Goal: Transaction & Acquisition: Purchase product/service

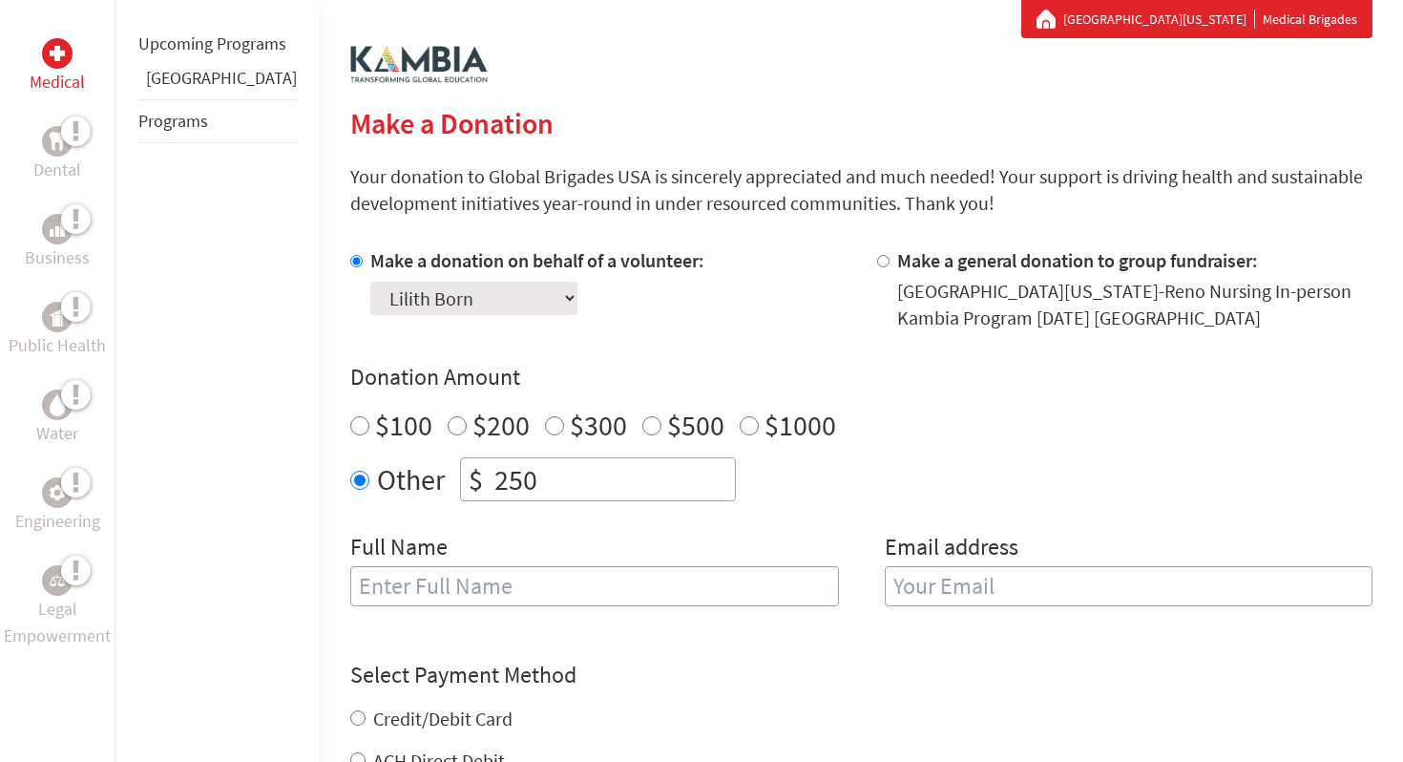
scroll to position [358, 0]
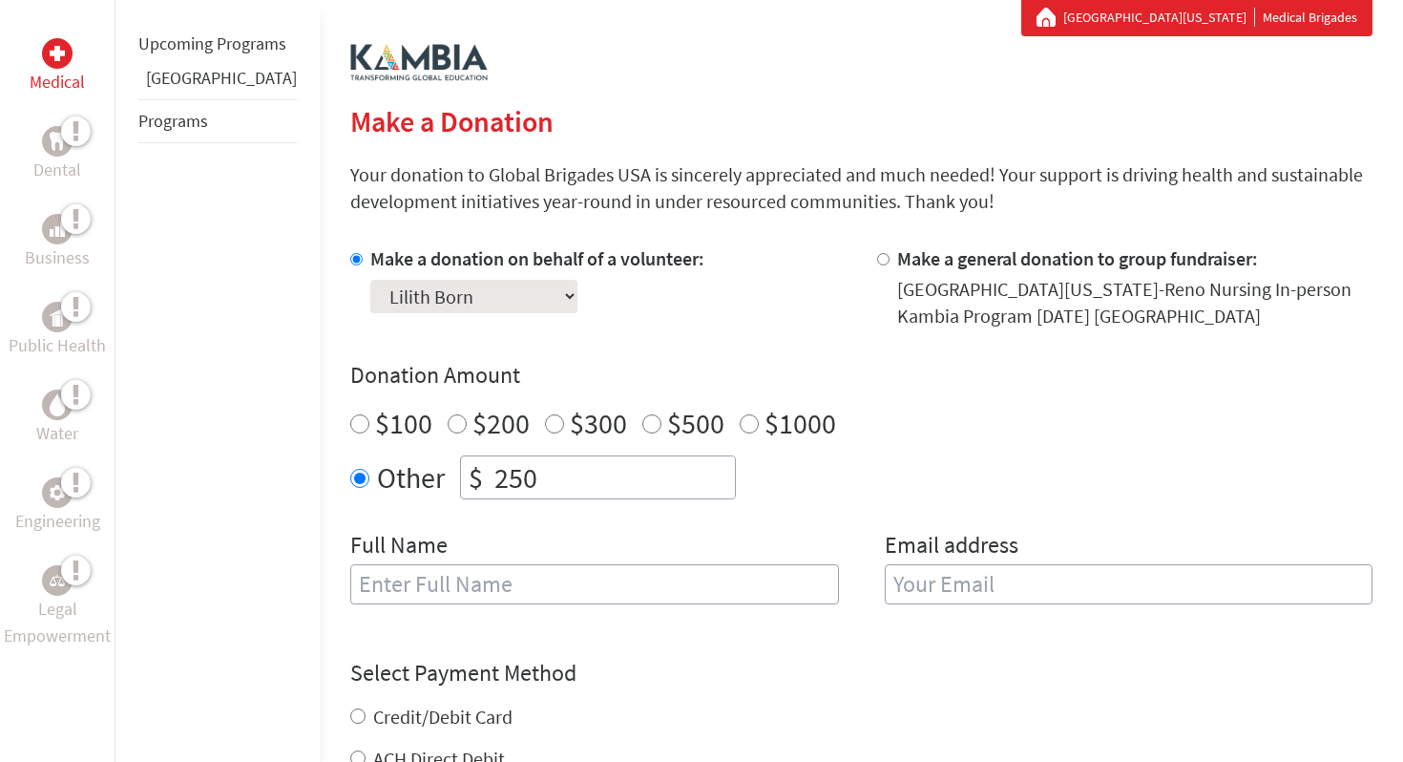
click at [565, 574] on input "text" at bounding box center [594, 584] width 489 height 40
type input "Lilith Born"
click at [918, 585] on input "email" at bounding box center [1129, 584] width 489 height 40
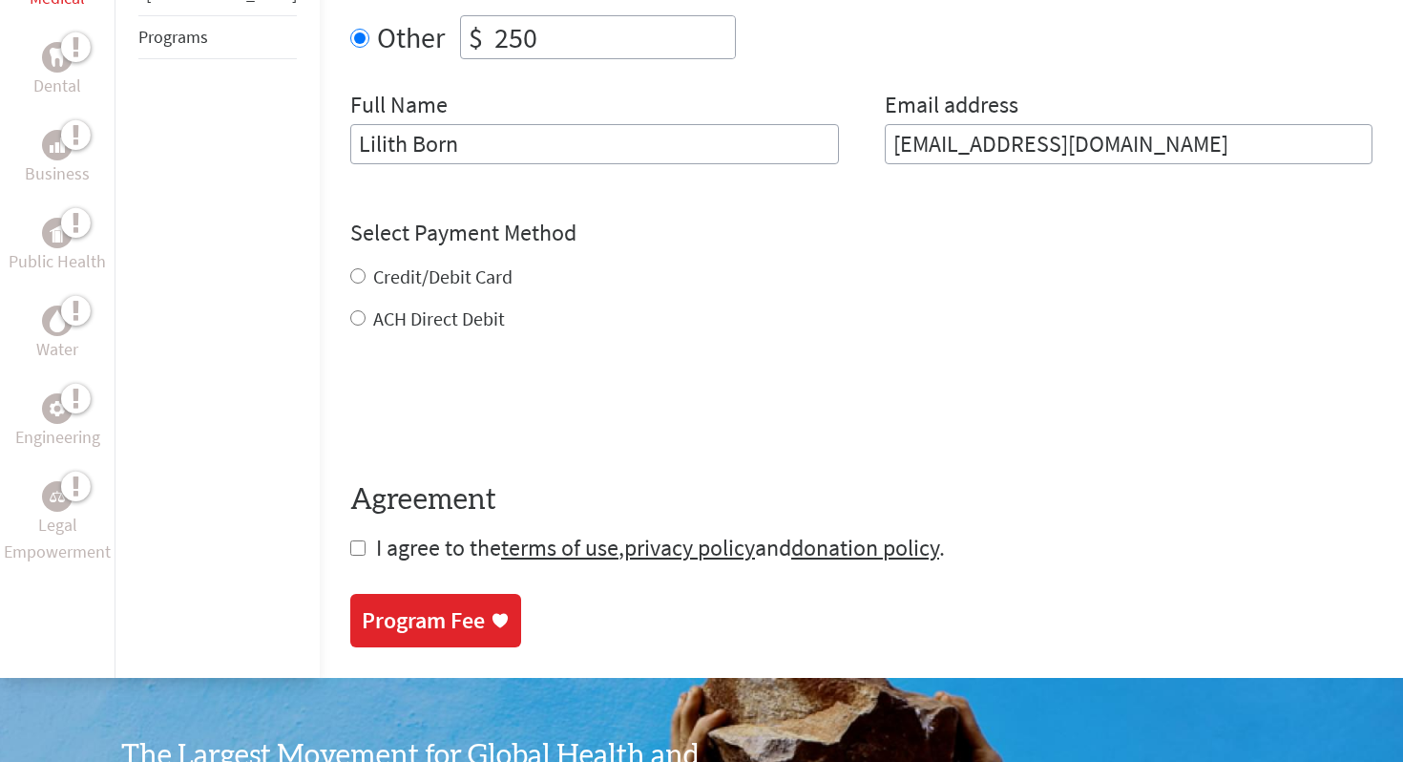
scroll to position [963, 0]
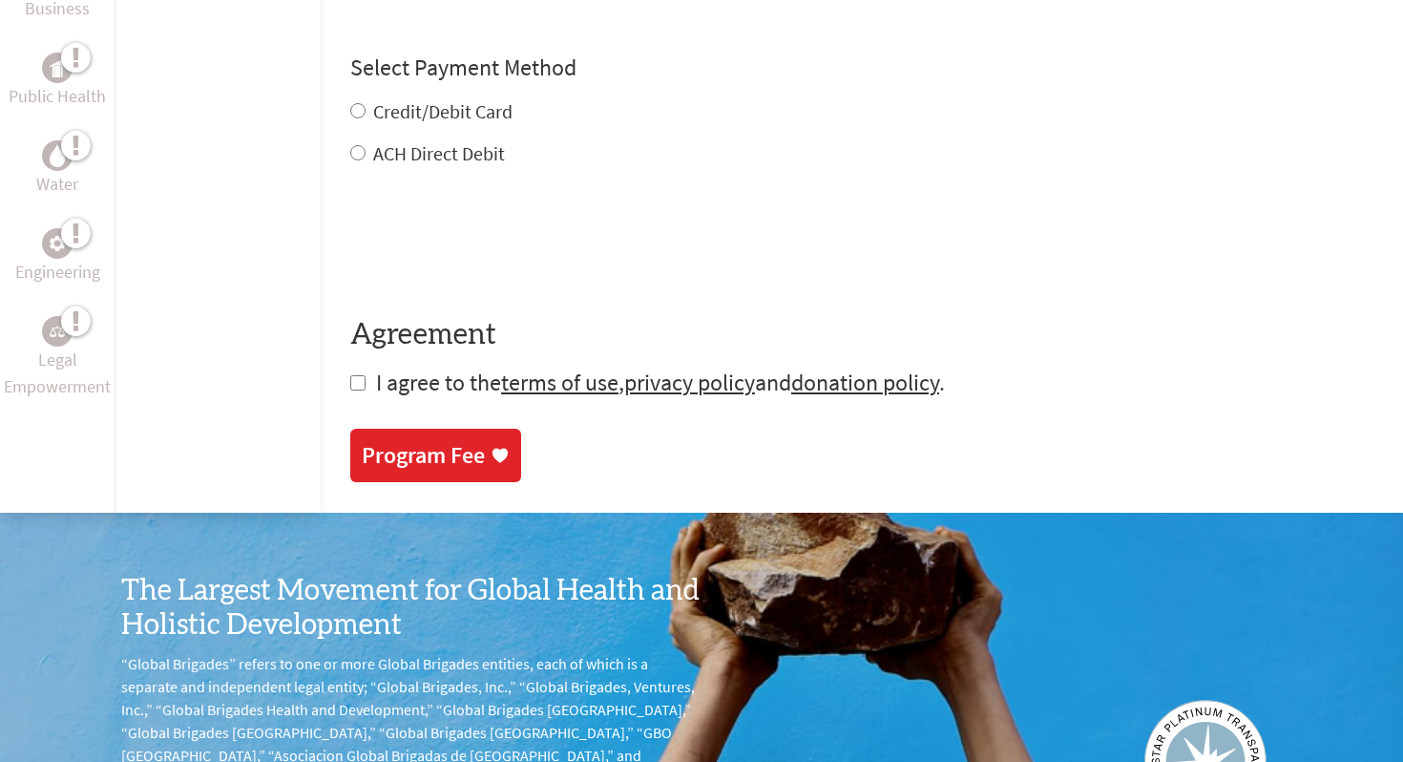
type input "[EMAIL_ADDRESS][DOMAIN_NAME]"
click at [350, 109] on div "Credit/Debit Card ACH Direct Debit" at bounding box center [861, 132] width 1023 height 69
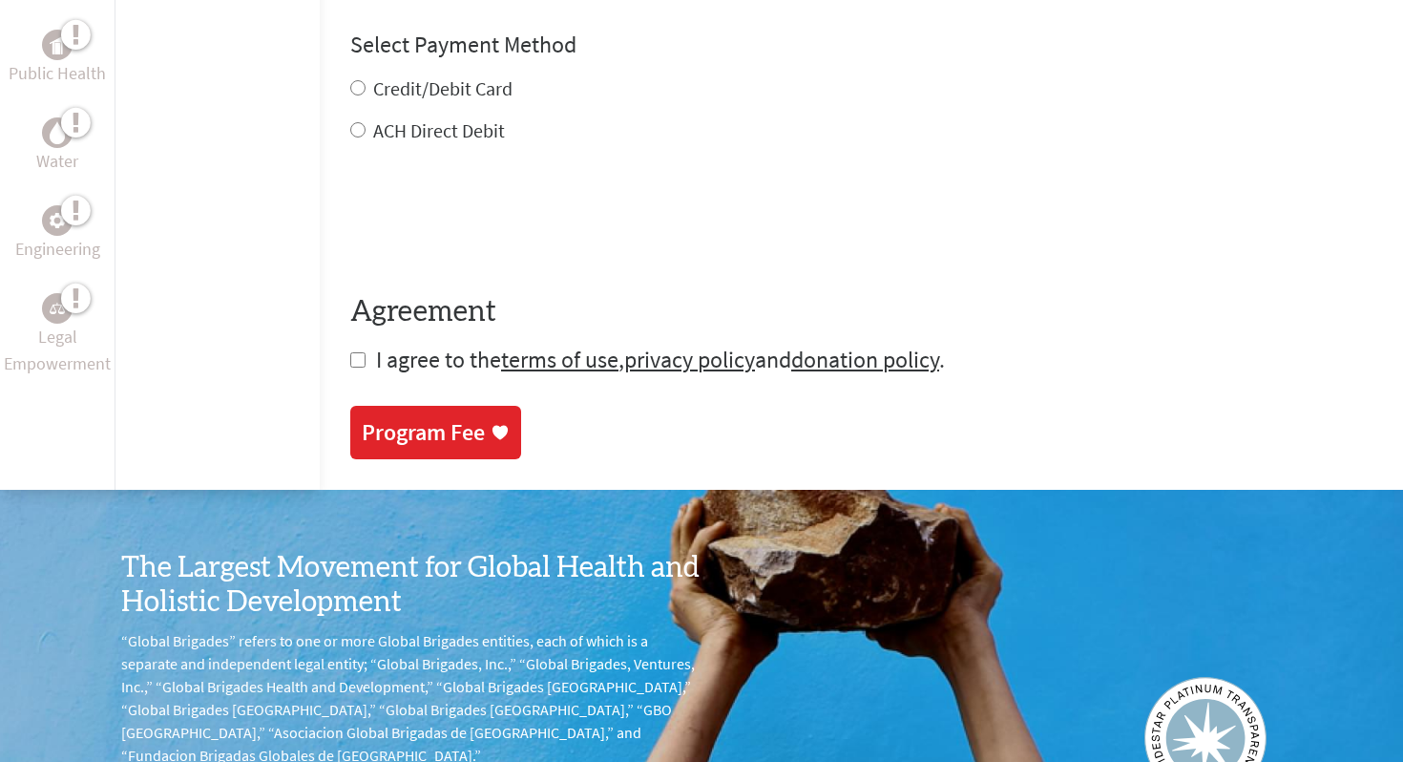
click at [350, 93] on input "Credit/Debit Card" at bounding box center [357, 87] width 15 height 15
radio input "true"
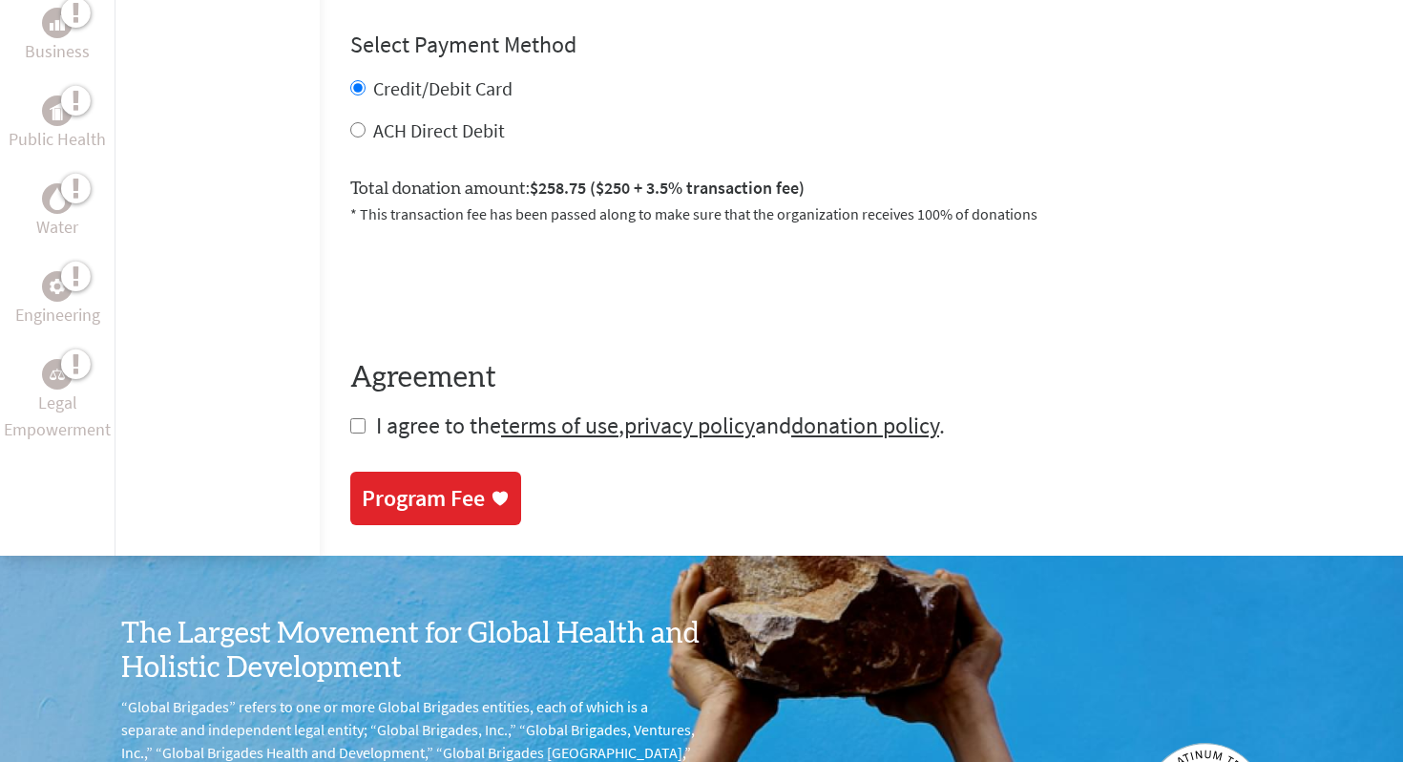
click at [350, 422] on input "checkbox" at bounding box center [357, 425] width 15 height 15
checkbox input "true"
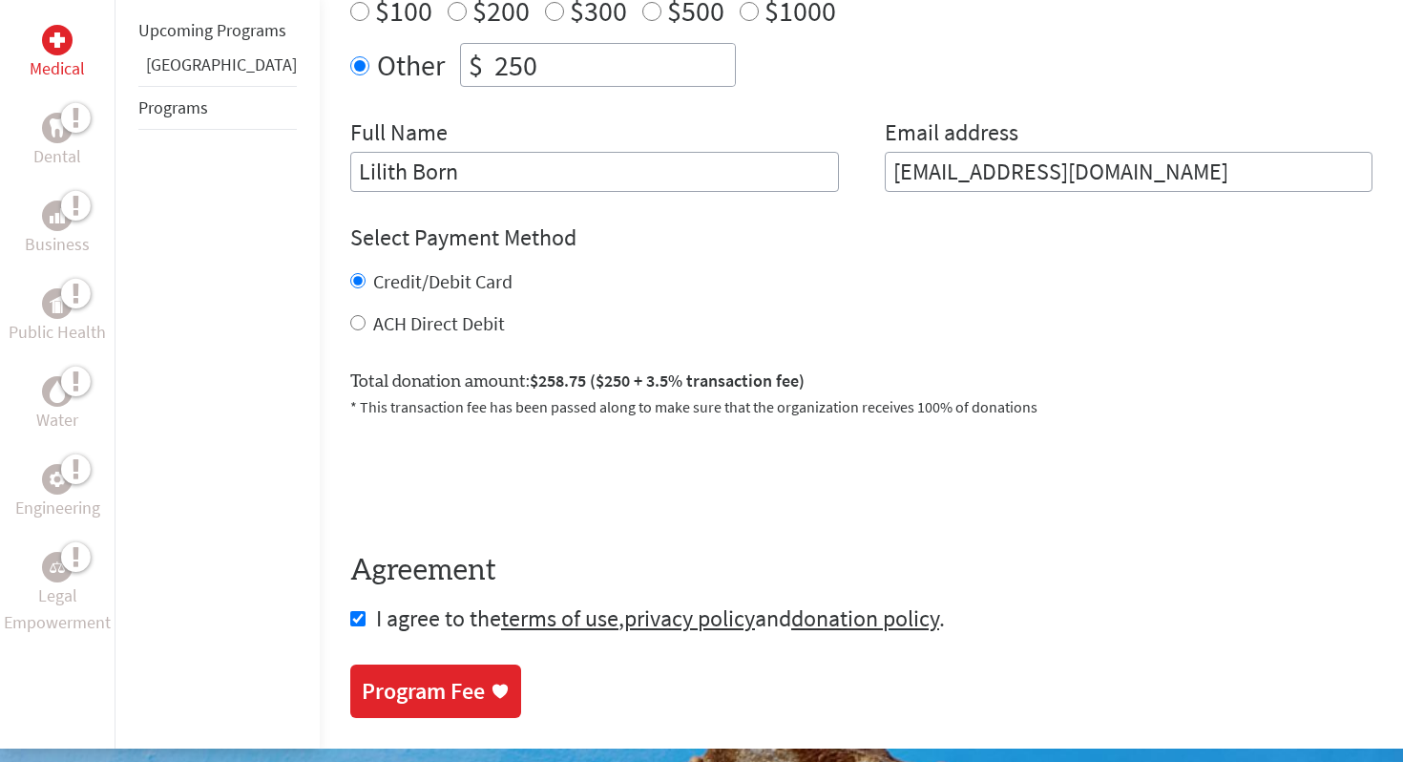
scroll to position [961, 0]
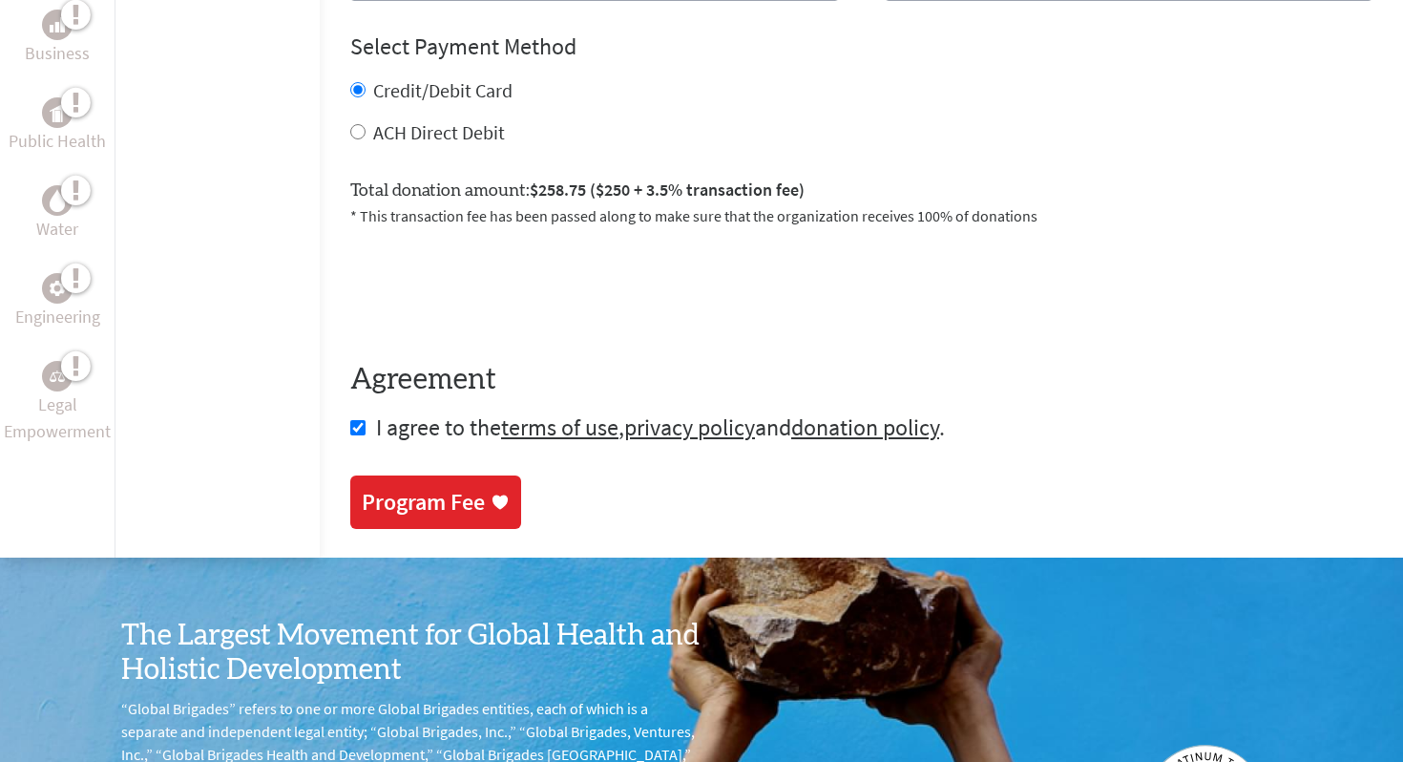
click at [403, 516] on div "Program Fee" at bounding box center [423, 502] width 123 height 31
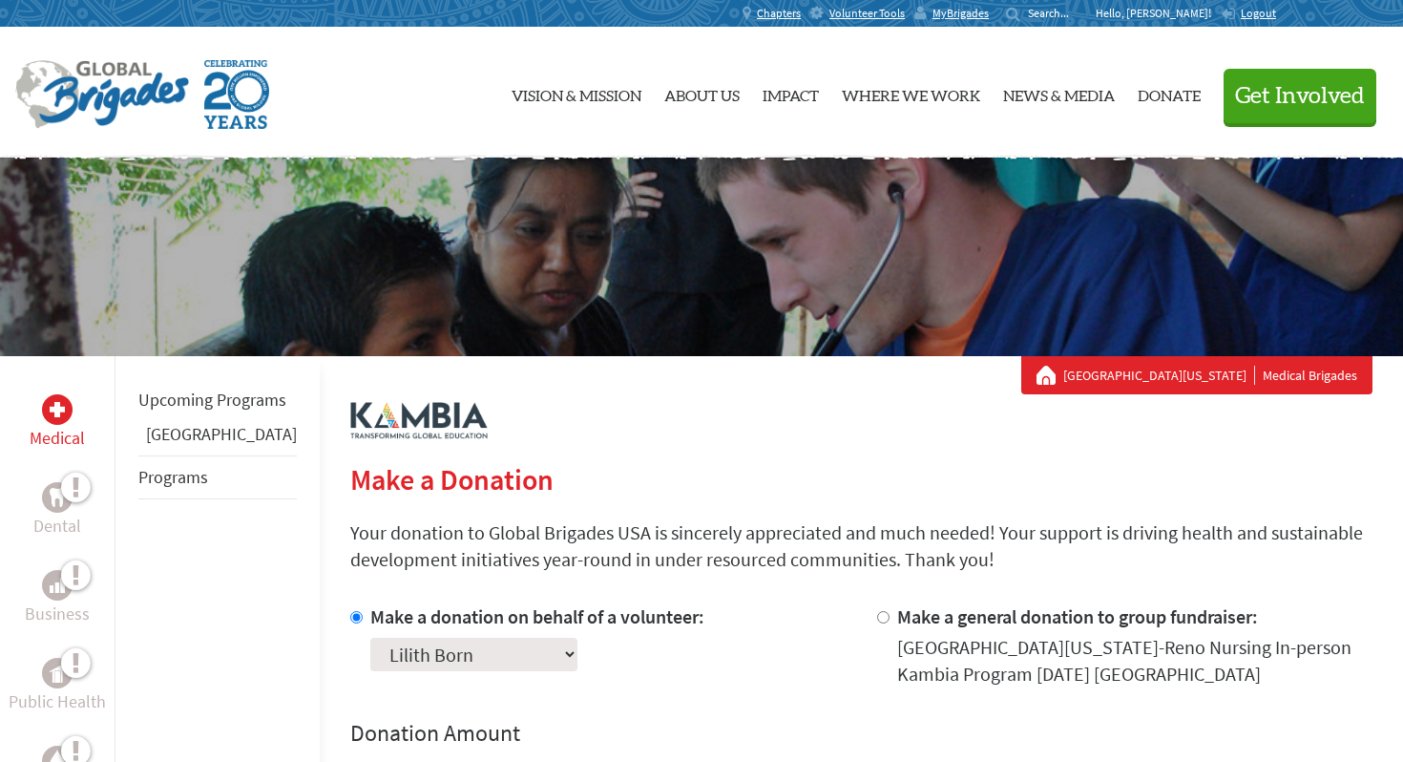
scroll to position [99, 0]
